Goal: Check status: Check status

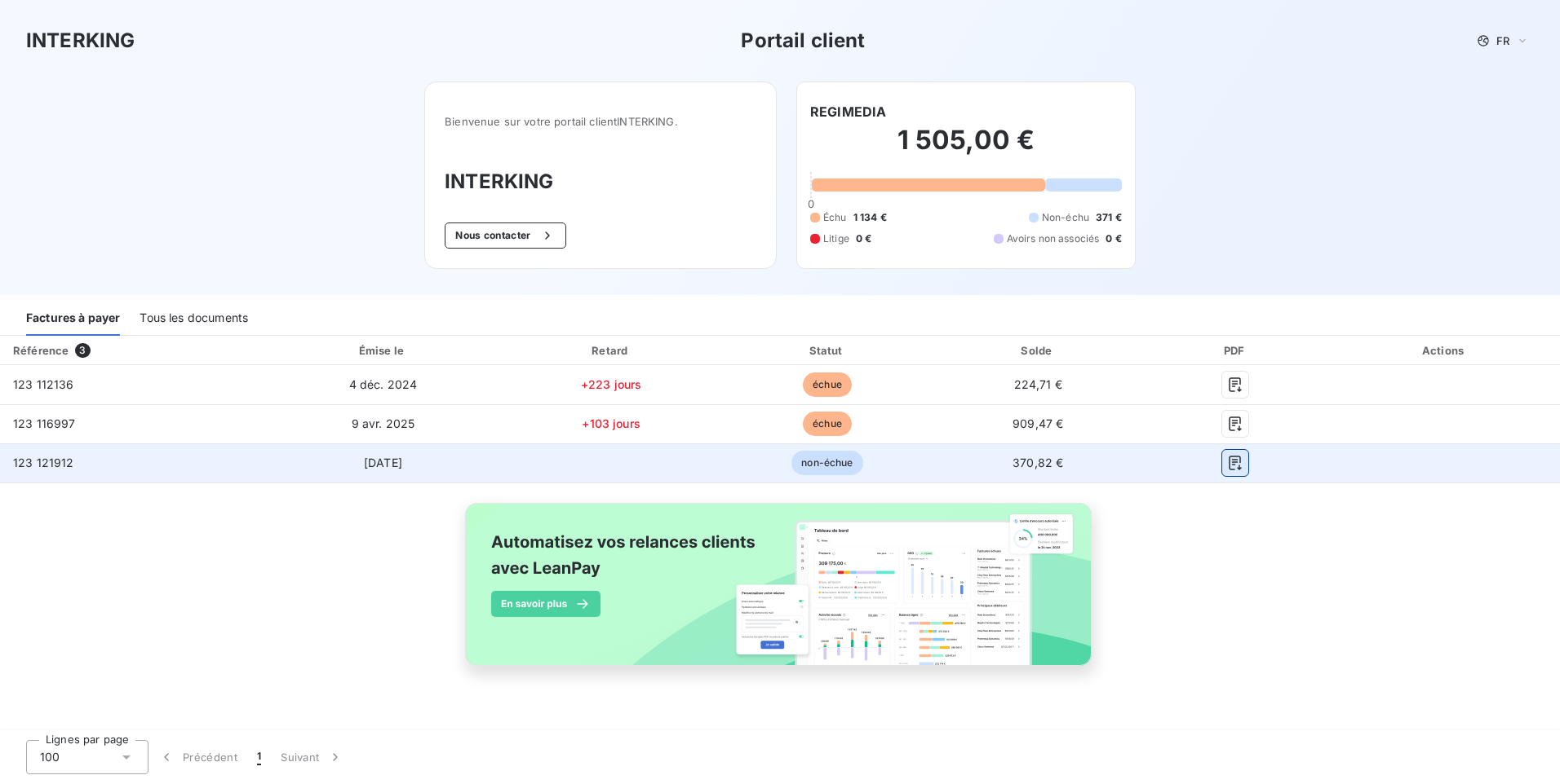
click at [1224, 468] on button "button" at bounding box center [1235, 463] width 26 height 26
click at [1234, 468] on icon "button" at bounding box center [1235, 463] width 16 height 16
click at [1230, 466] on icon "button" at bounding box center [1235, 463] width 16 height 16
click at [817, 465] on span "non-échue" at bounding box center [827, 463] width 71 height 25
click at [392, 459] on span "[DATE]" at bounding box center [383, 463] width 39 height 14
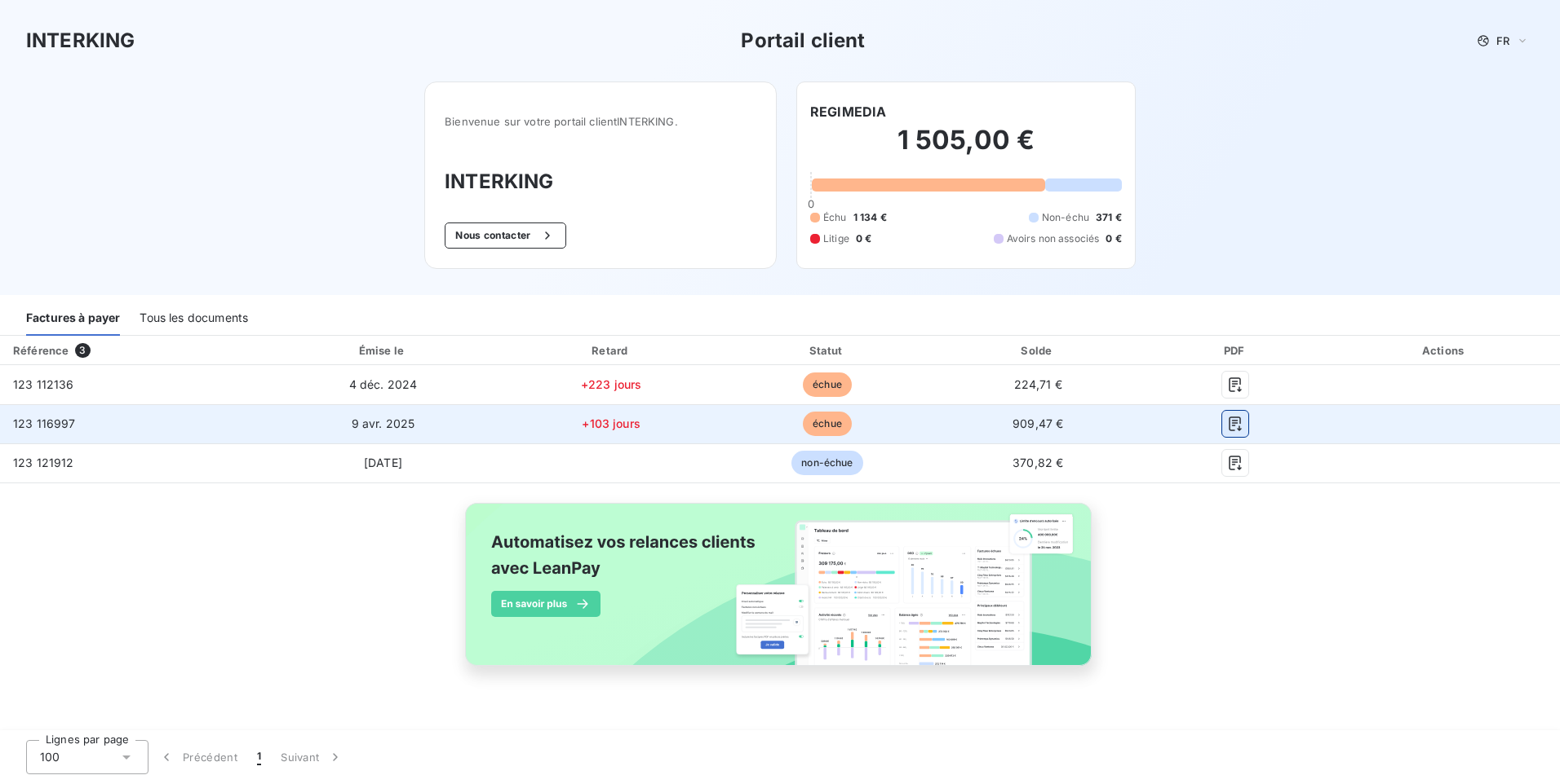
click at [1230, 425] on icon "button" at bounding box center [1236, 423] width 12 height 15
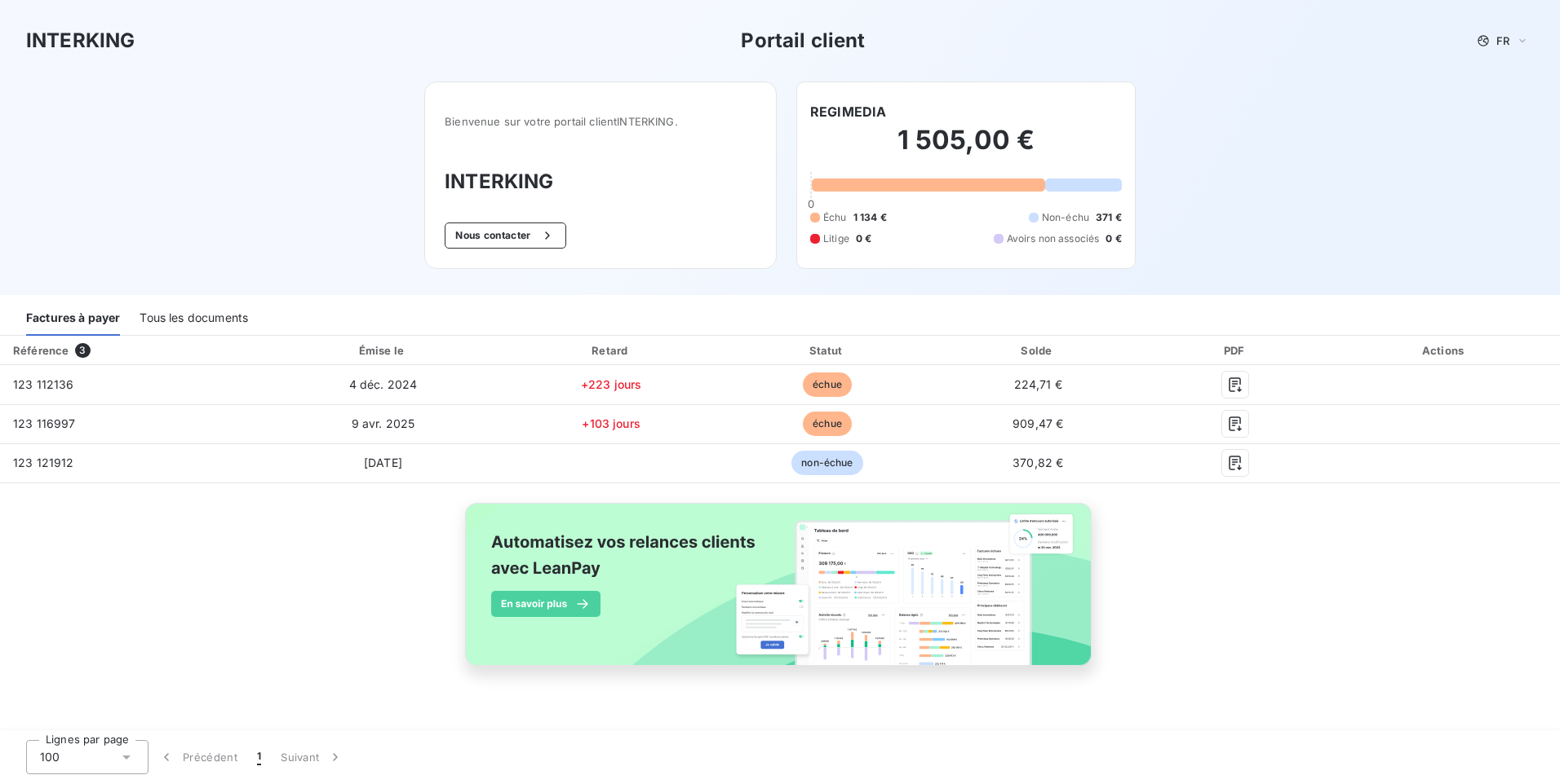
click at [731, 267] on div "Bienvenue sur votre portail client INTERKING . INTERKING Nous contacter" at bounding box center [600, 174] width 352 height 187
